Goal: Task Accomplishment & Management: Use online tool/utility

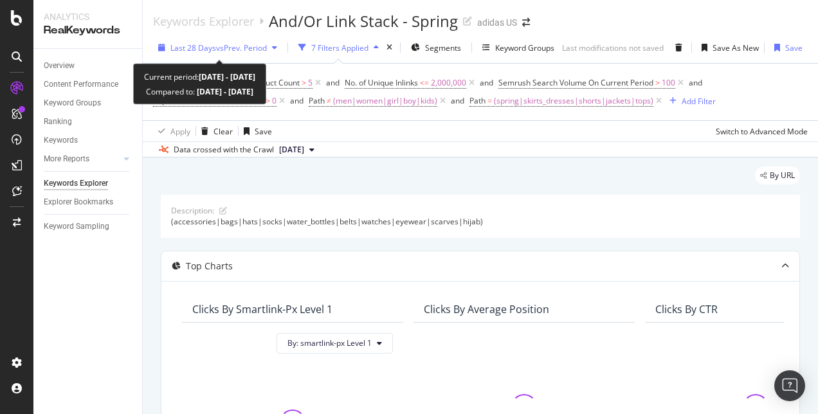
click at [231, 52] on span "vs Prev. Period" at bounding box center [241, 47] width 51 height 11
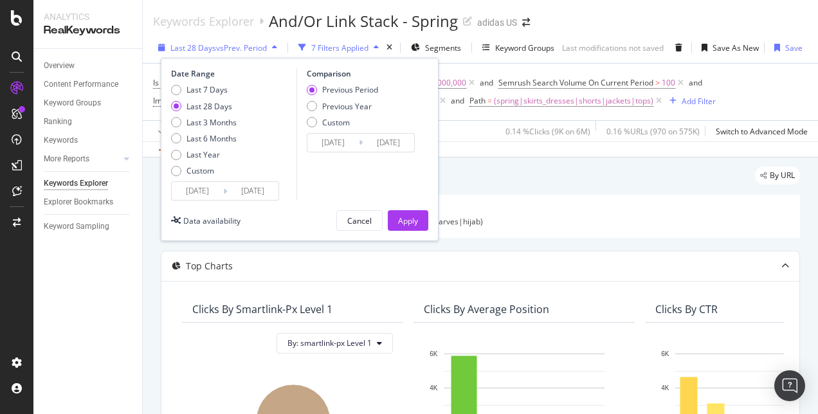
click at [259, 50] on span "vs Prev. Period" at bounding box center [241, 47] width 51 height 11
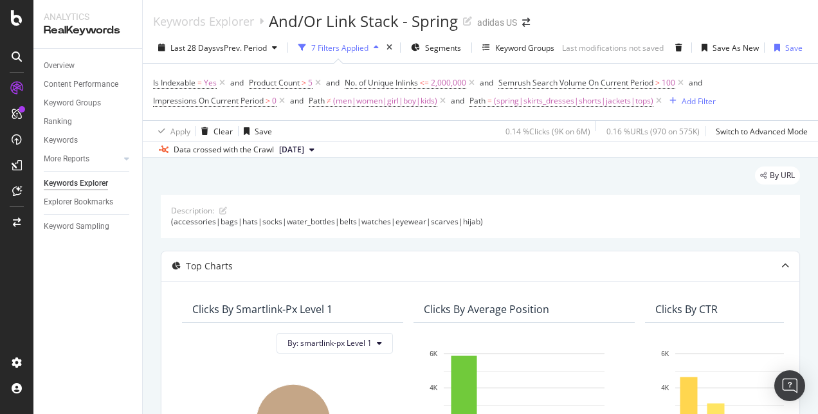
click at [304, 154] on span "[DATE]" at bounding box center [291, 150] width 25 height 12
click at [205, 183] on div "By URL" at bounding box center [480, 181] width 639 height 28
click at [686, 85] on icon at bounding box center [680, 83] width 11 height 13
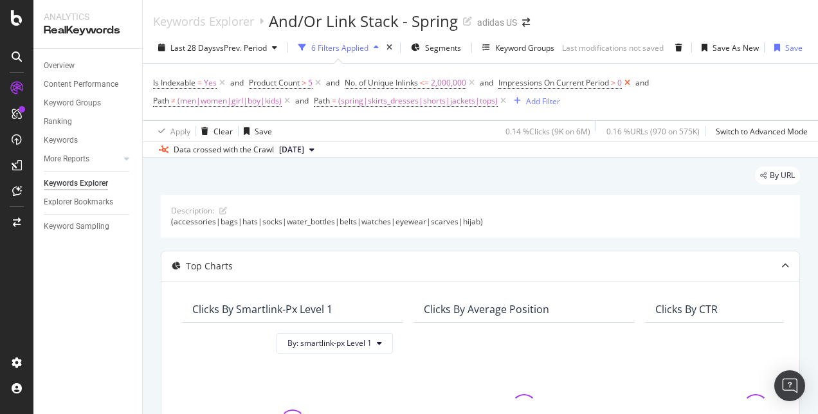
click at [633, 84] on icon at bounding box center [627, 83] width 11 height 13
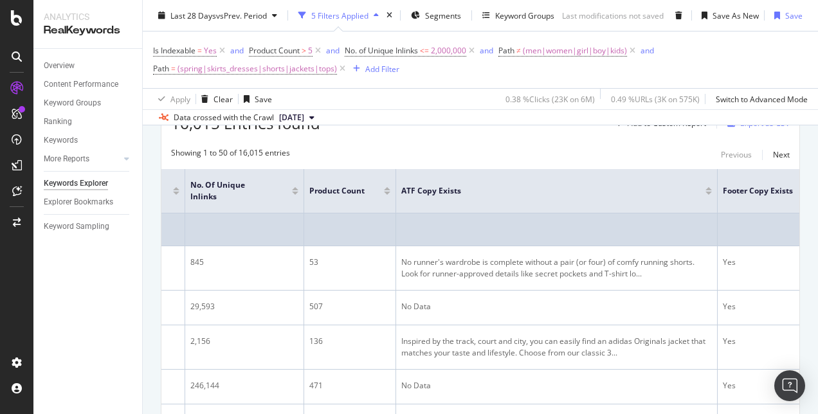
scroll to position [461, 0]
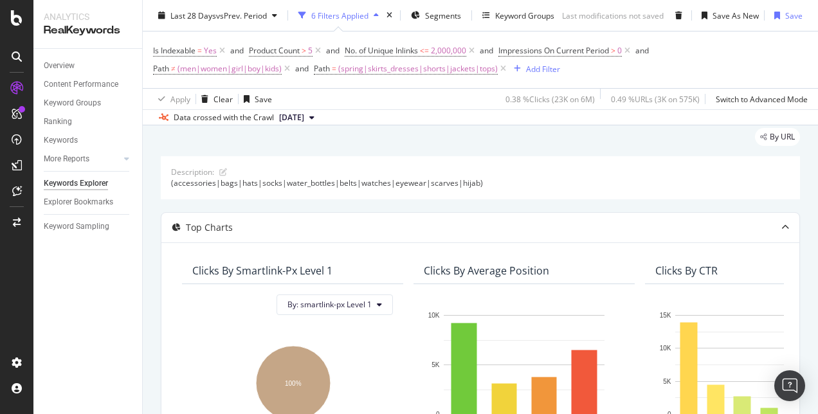
scroll to position [62, 0]
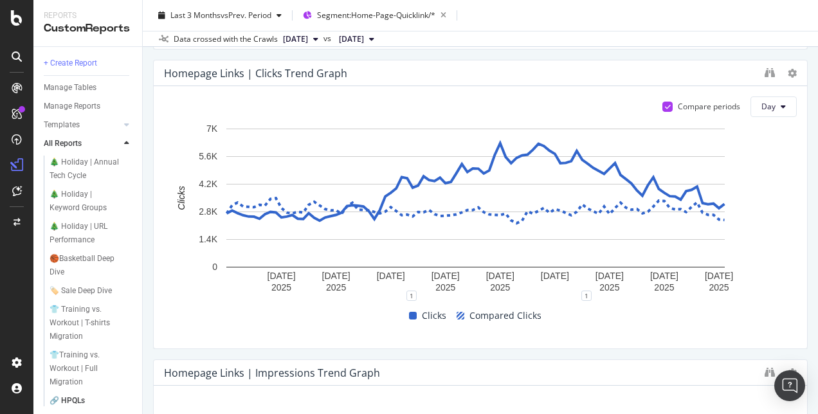
scroll to position [957, 0]
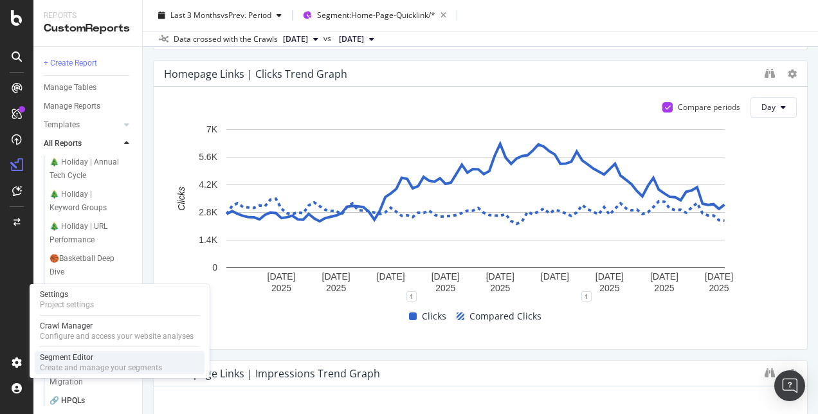
click at [44, 363] on div "Create and manage your segments" at bounding box center [101, 368] width 122 height 10
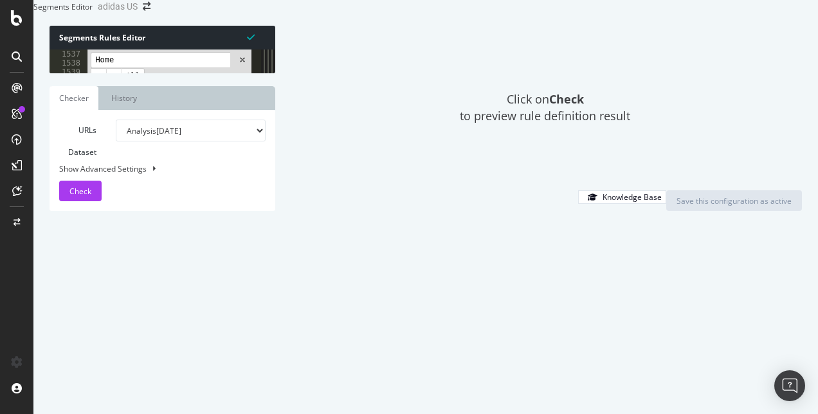
scroll to position [2962, 0]
type input "H"
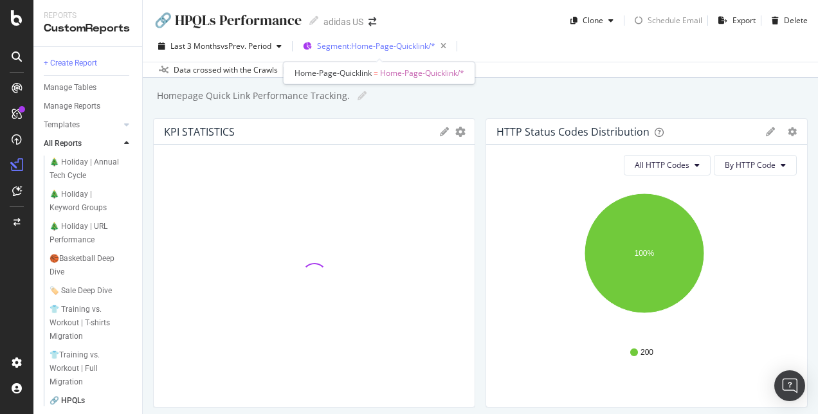
click at [374, 44] on span "Segment: Home-Page-Quicklink/*" at bounding box center [376, 46] width 118 height 11
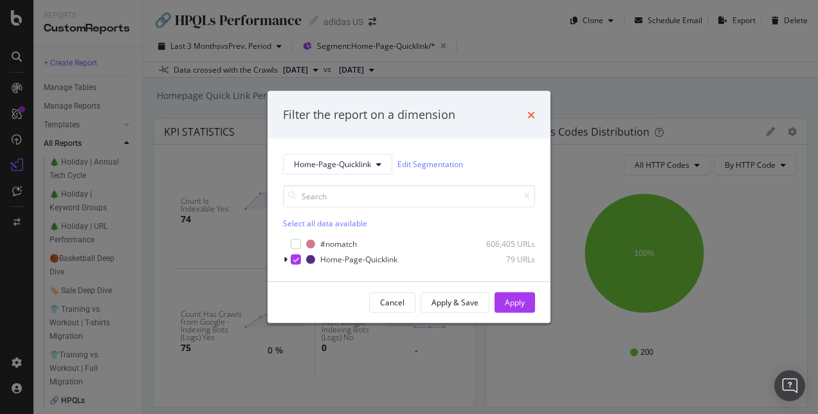
click at [530, 114] on icon "times" at bounding box center [531, 114] width 8 height 10
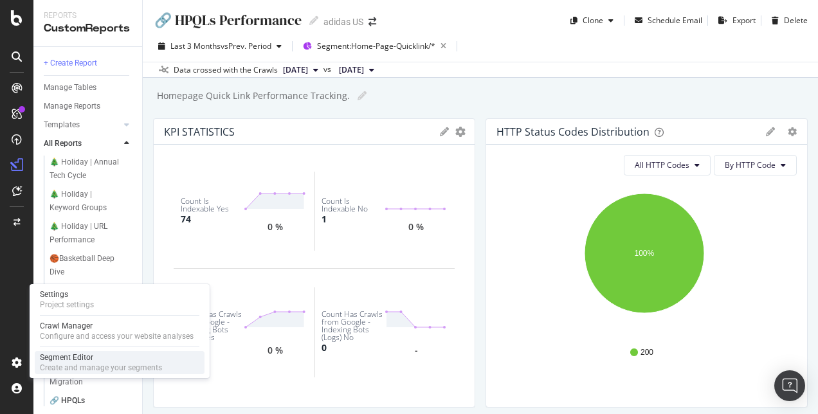
click at [78, 356] on div "Segment Editor" at bounding box center [101, 357] width 122 height 10
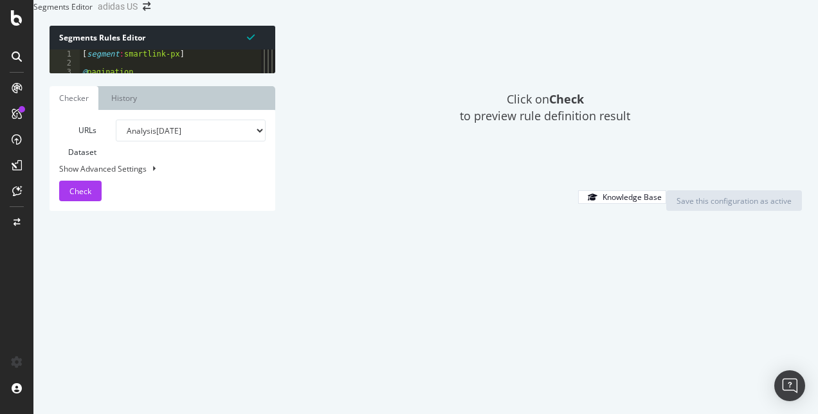
click at [408, 122] on div "Click on Check to preview rule definition result" at bounding box center [545, 108] width 514 height 165
click at [356, 136] on div "Click on Check to preview rule definition result" at bounding box center [545, 108] width 514 height 165
type textarea "listing_objects product"
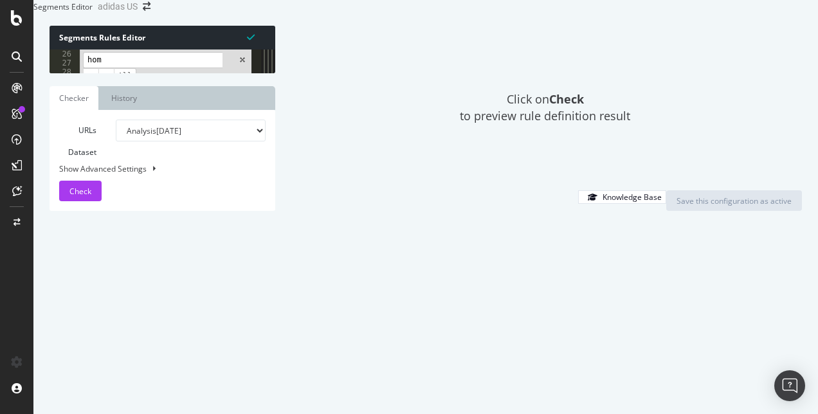
scroll to position [48, 0]
type input "home"
click at [109, 84] on span "​" at bounding box center [105, 76] width 15 height 16
click at [110, 84] on span "​" at bounding box center [113, 76] width 15 height 16
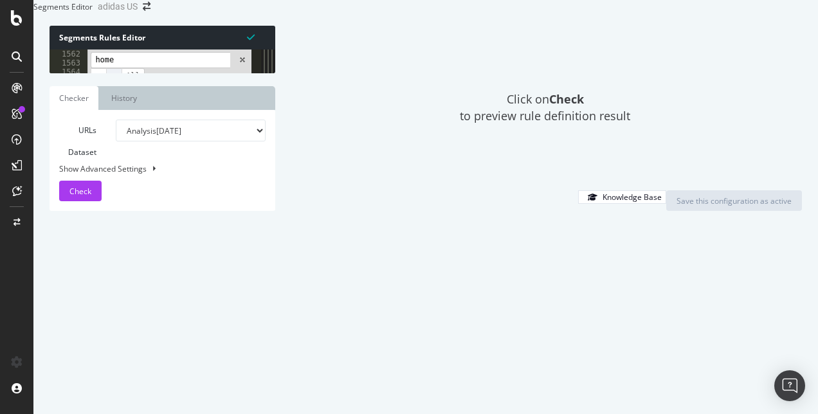
scroll to position [0, 47]
click at [110, 84] on span "​" at bounding box center [113, 76] width 15 height 16
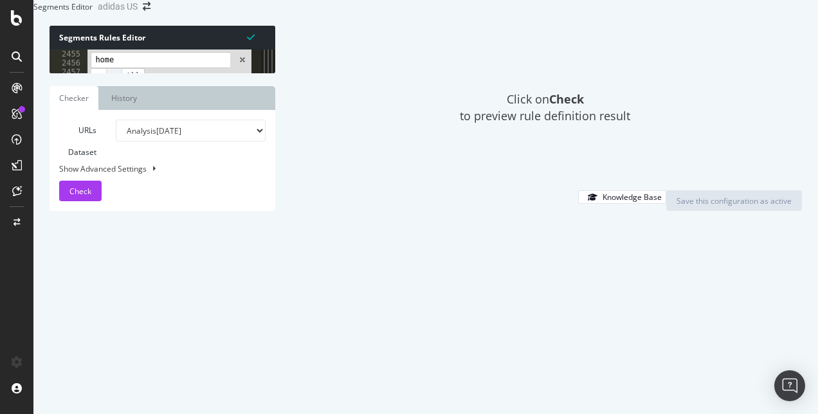
click at [110, 84] on span "​" at bounding box center [113, 76] width 15 height 16
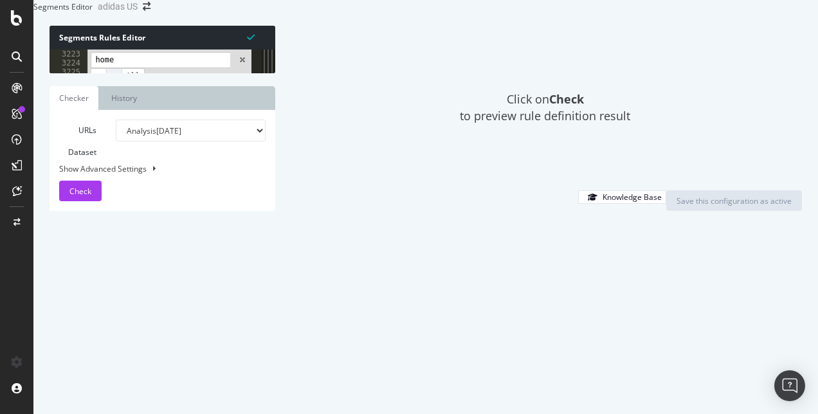
click at [110, 84] on span "​" at bounding box center [113, 76] width 15 height 16
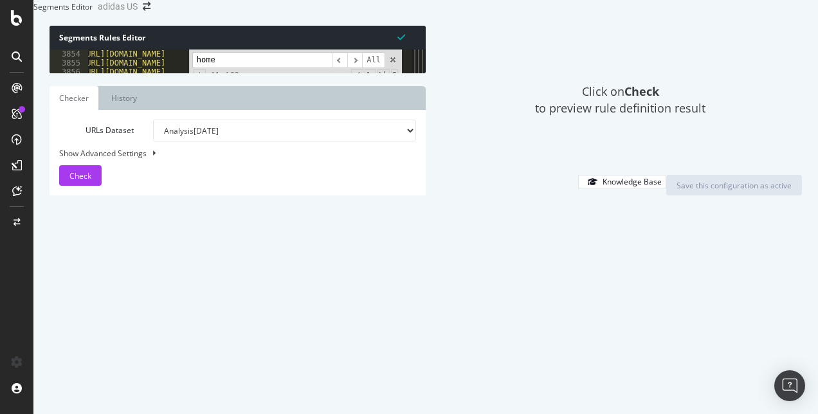
drag, startPoint x: 272, startPoint y: 172, endPoint x: 616, endPoint y: 236, distance: 350.0
click at [616, 208] on div "Segments Rules Editor listing_objects product 3854 3855 3856 3857 3858 3859 386…" at bounding box center [425, 110] width 785 height 195
drag, startPoint x: 92, startPoint y: 149, endPoint x: 181, endPoint y: 146, distance: 89.4
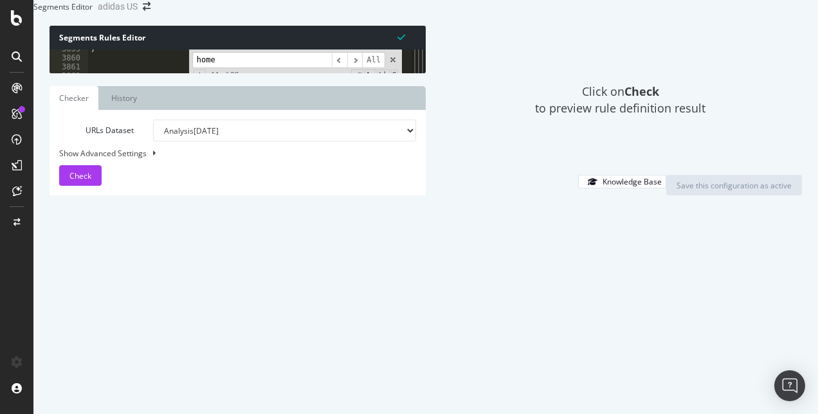
scroll to position [7322, 0]
click at [94, 73] on div ") [ segment : Home-Page-Quicklink ] @ Home-Page-Quicklink/summer25 url https://…" at bounding box center [245, 62] width 314 height 24
type textarea "@Home-Page-Quicklink/summer25"
click at [84, 185] on div "Check" at bounding box center [80, 175] width 22 height 19
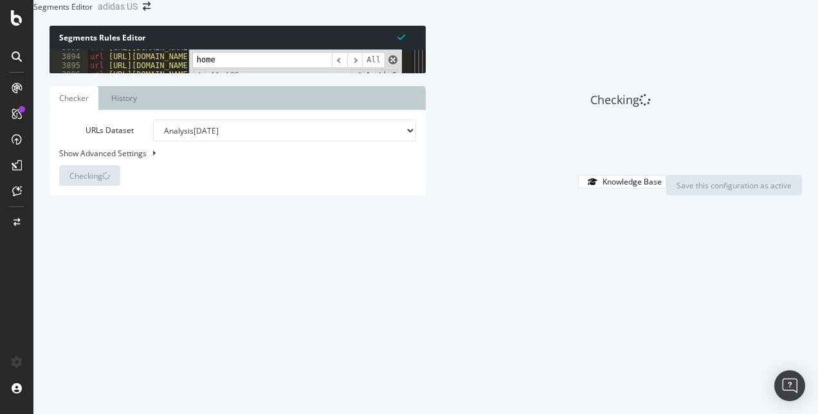
click at [392, 64] on span at bounding box center [392, 59] width 9 height 9
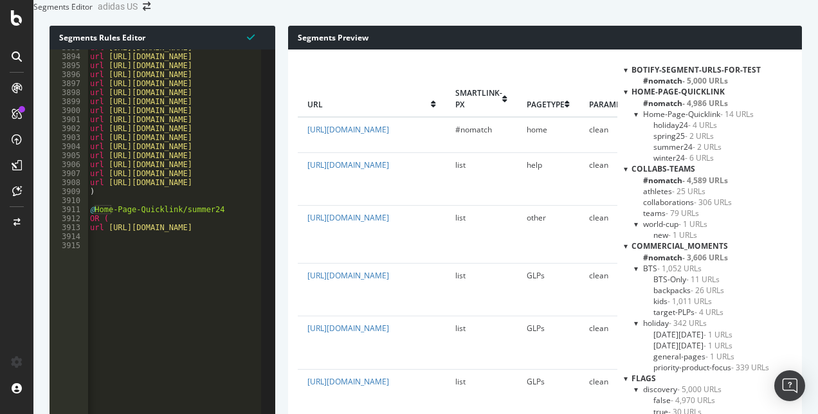
scroll to position [290, 0]
